Goal: Task Accomplishment & Management: Use online tool/utility

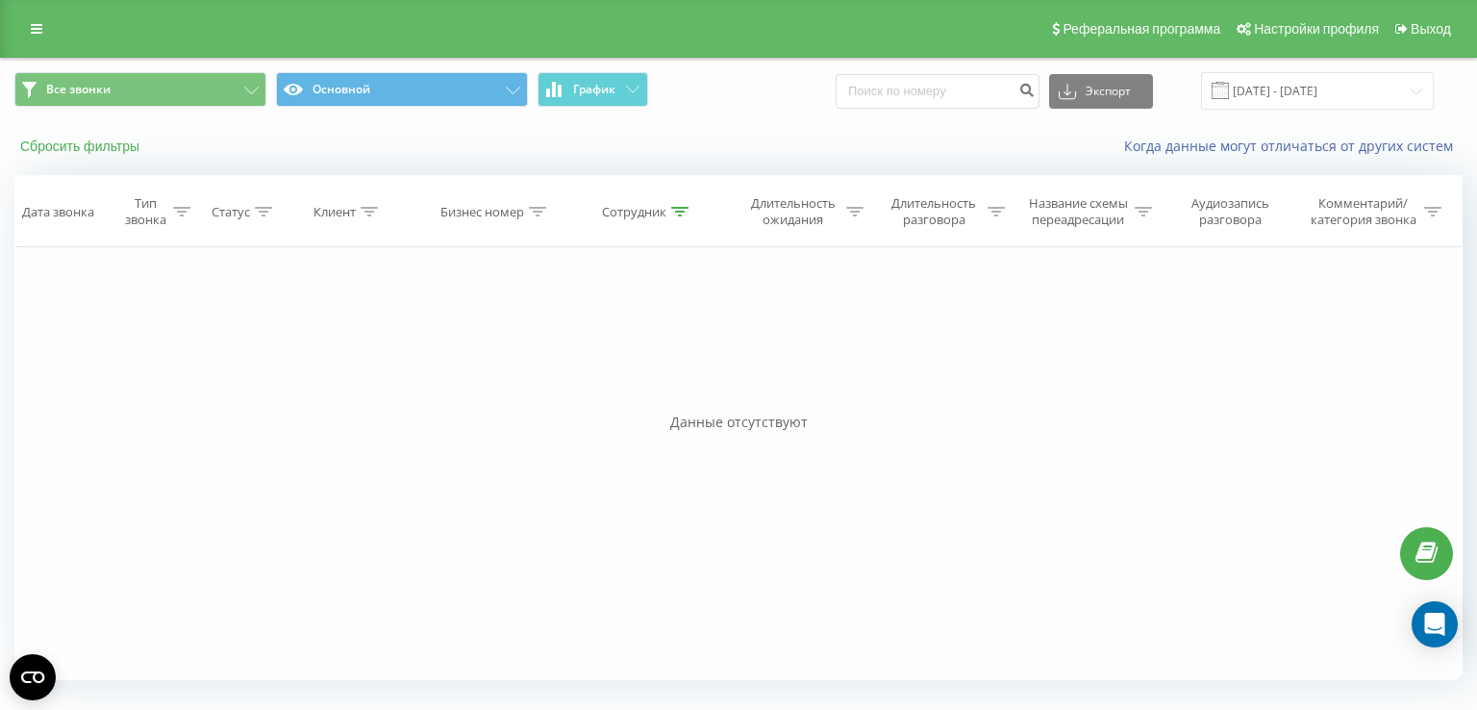
click at [102, 151] on button "Сбросить фильтры" at bounding box center [81, 146] width 135 height 17
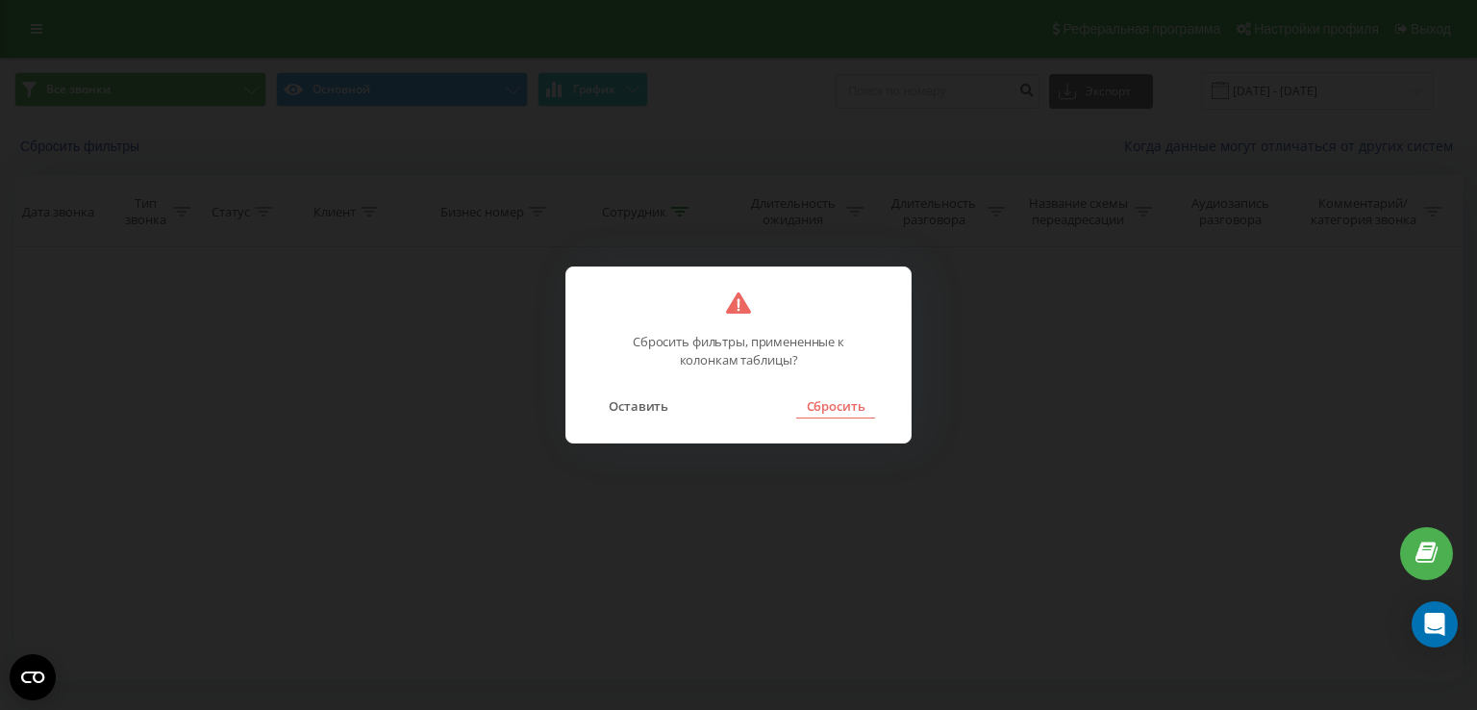
click at [854, 403] on button "Сбросить" at bounding box center [835, 405] width 78 height 25
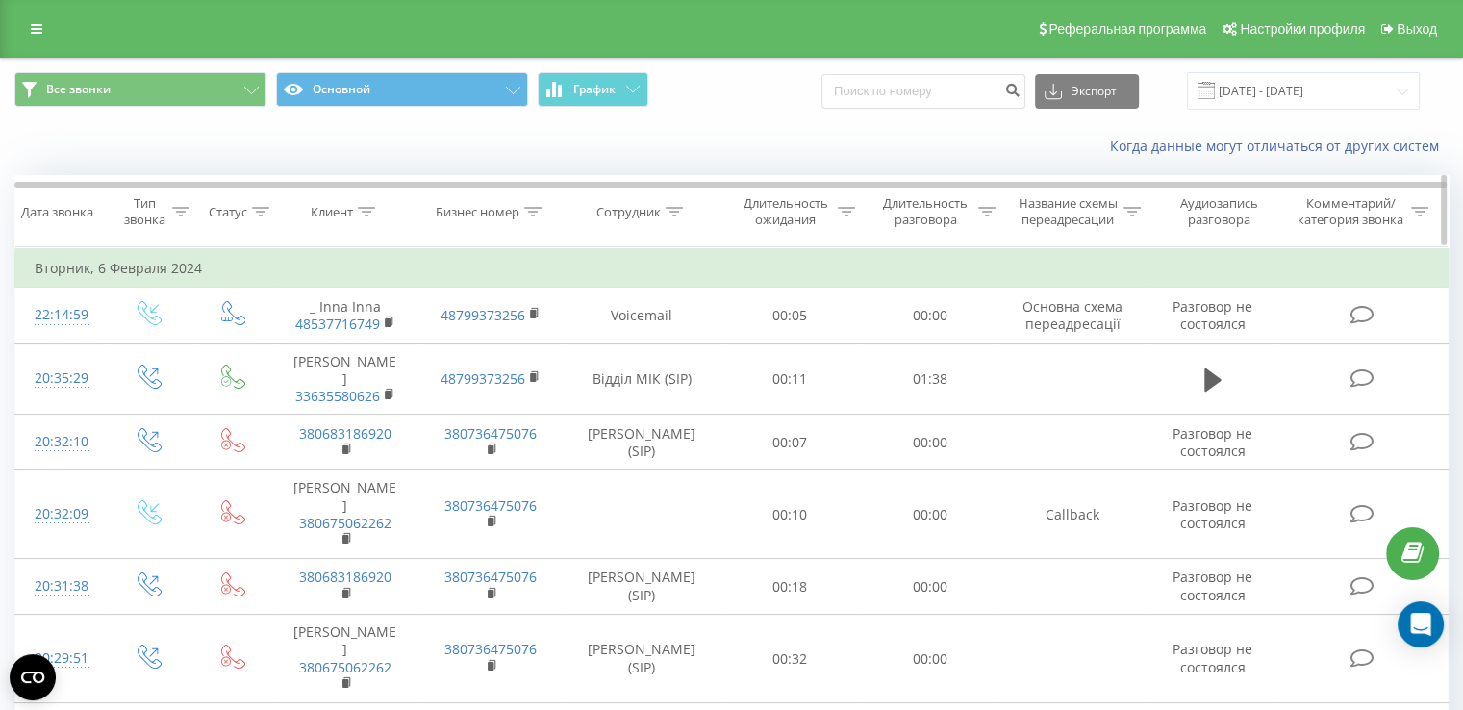
click at [627, 213] on div "Сотрудник" at bounding box center [628, 212] width 64 height 16
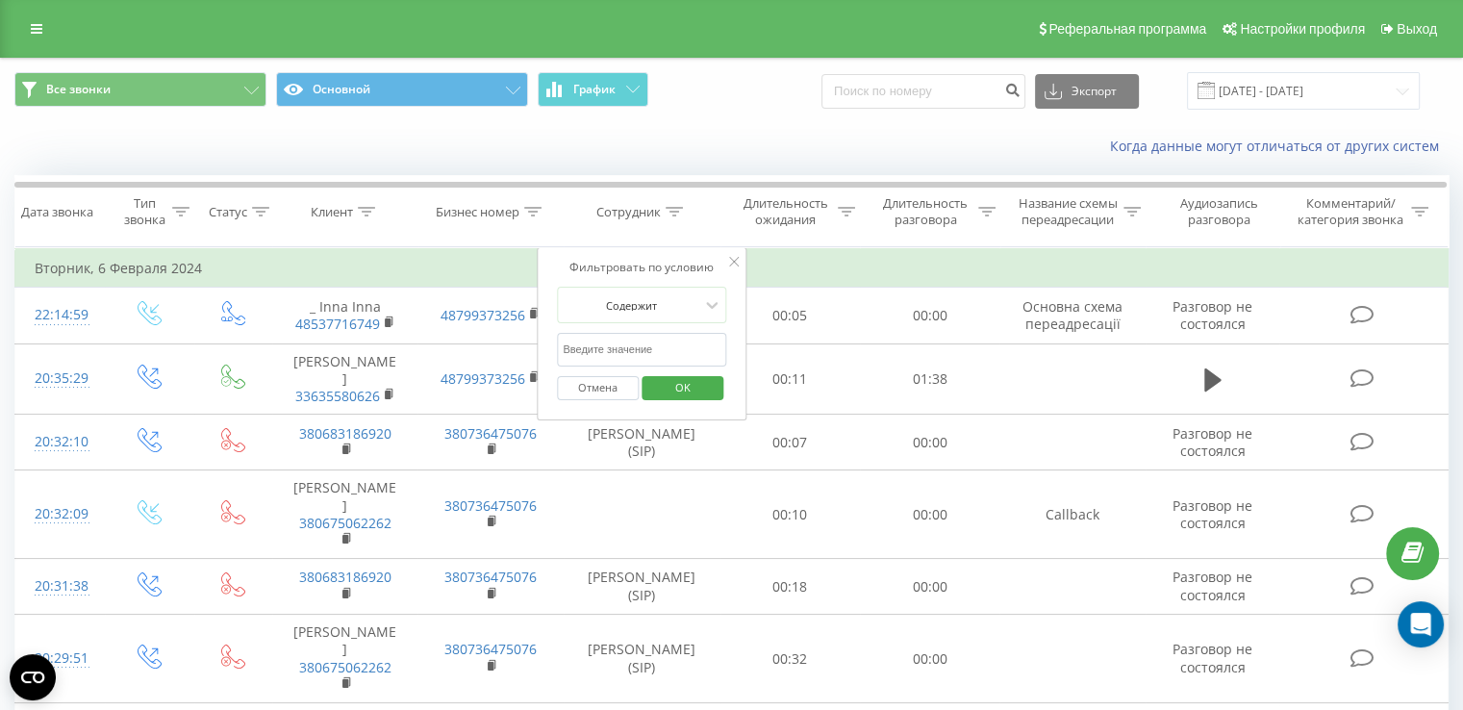
click at [638, 354] on input "text" at bounding box center [641, 350] width 169 height 34
type input "[PERSON_NAME]"
click at [698, 380] on span "OK" at bounding box center [683, 387] width 54 height 30
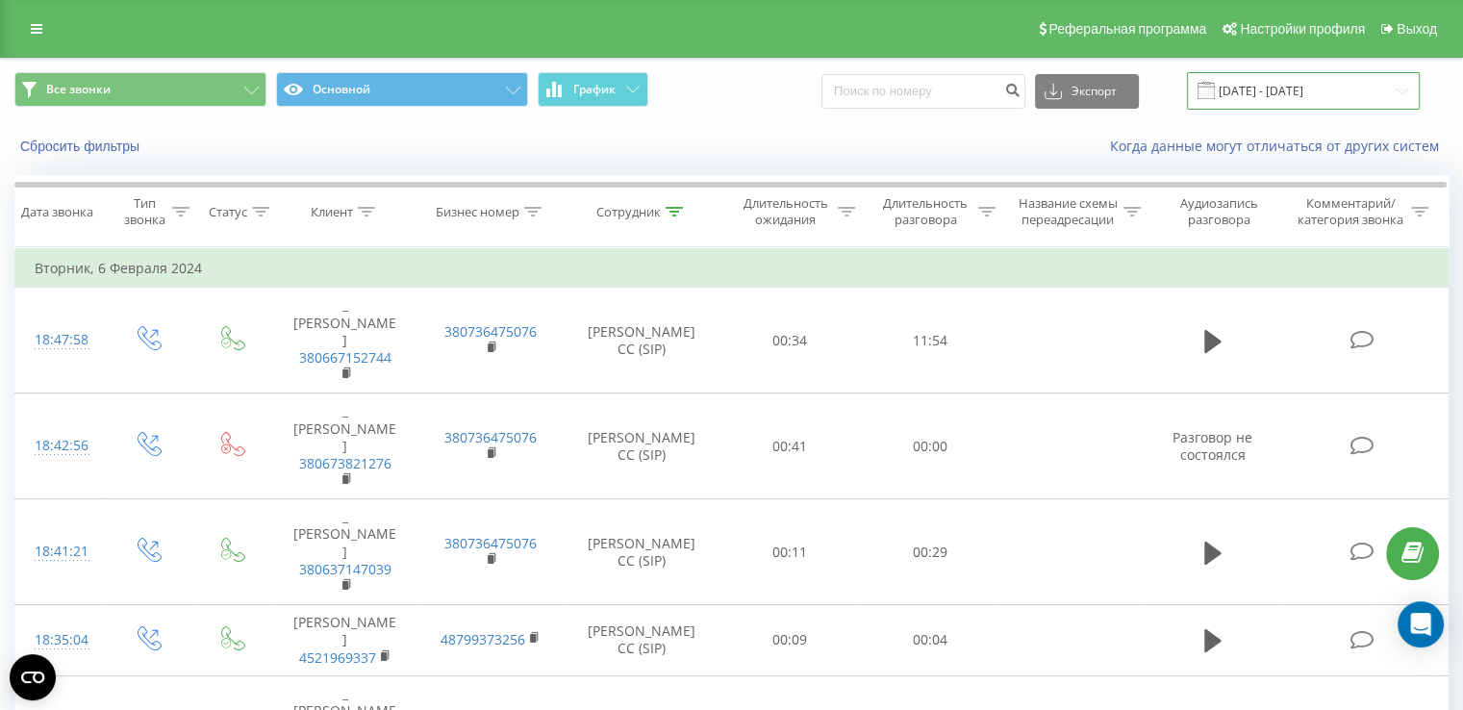
click at [1277, 79] on input "[DATE] - [DATE]" at bounding box center [1303, 91] width 233 height 38
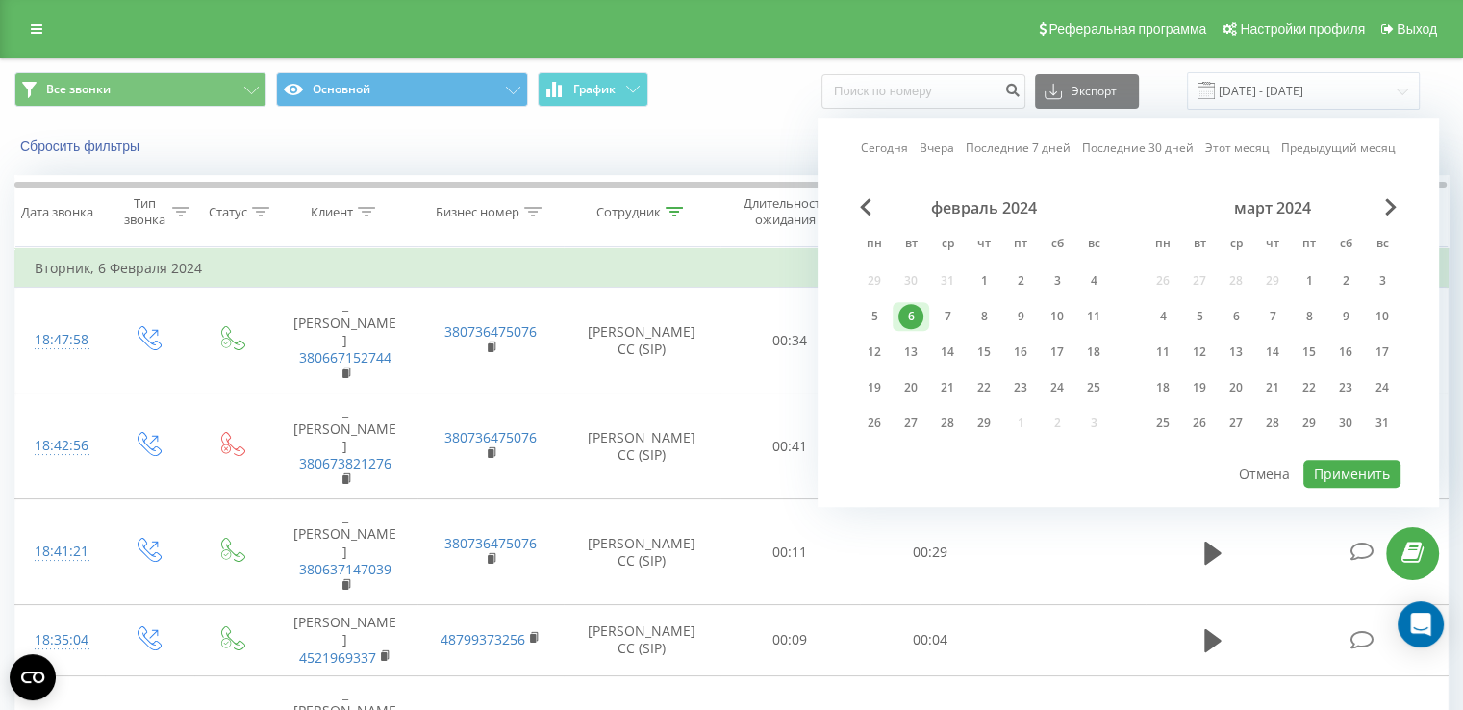
click at [882, 155] on link "Сегодня" at bounding box center [884, 148] width 47 height 18
click at [1360, 479] on button "Применить" at bounding box center [1351, 474] width 97 height 28
type input "[DATE] - [DATE]"
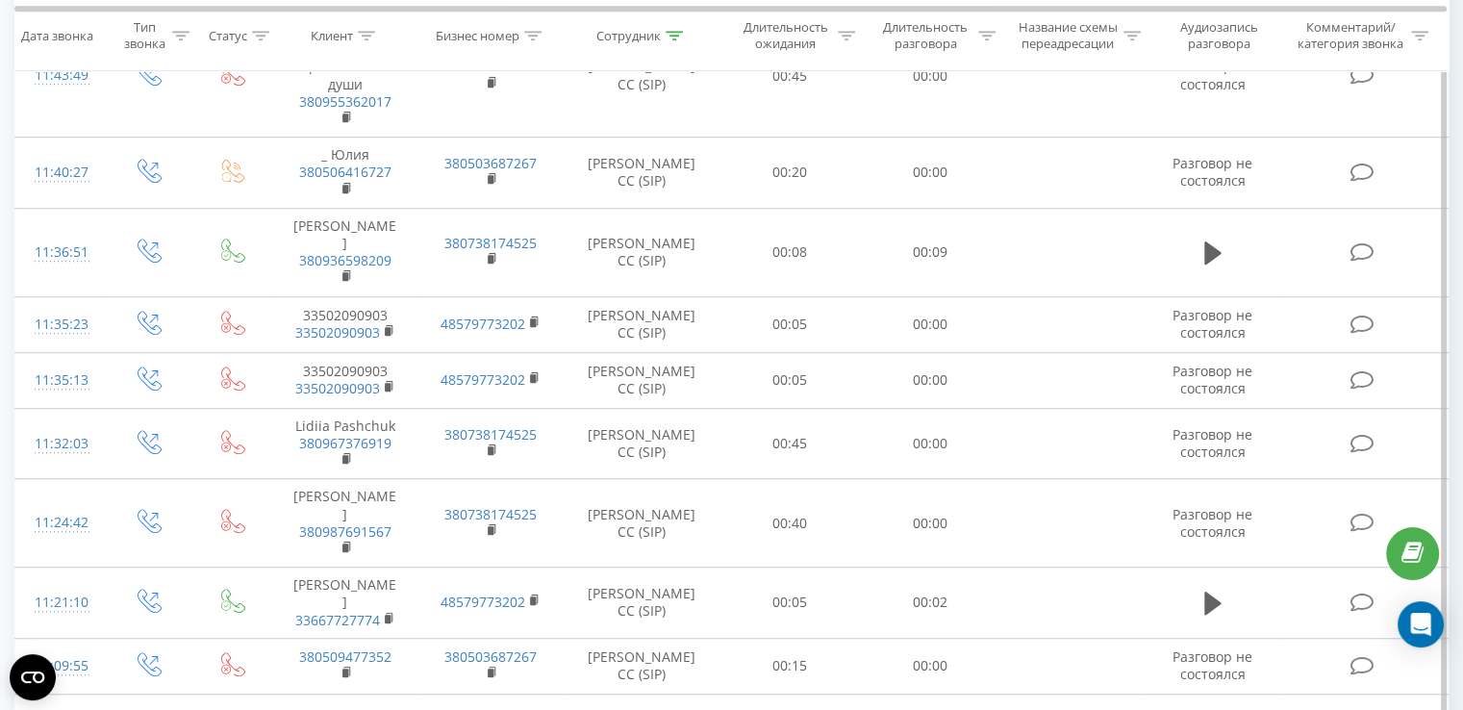
scroll to position [1466, 0]
